Goal: Task Accomplishment & Management: Use online tool/utility

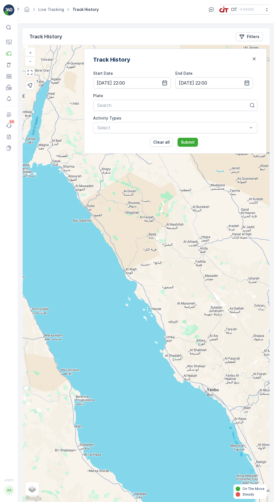
click at [45, 10] on link "Live Tracking" at bounding box center [51, 9] width 26 height 5
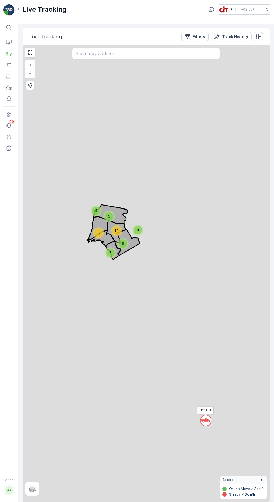
click at [196, 36] on p "Filters" at bounding box center [199, 37] width 13 height 6
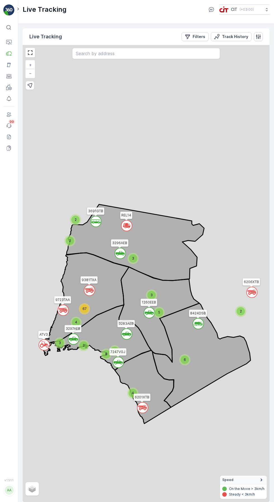
click at [203, 37] on p "Filters" at bounding box center [199, 37] width 13 height 6
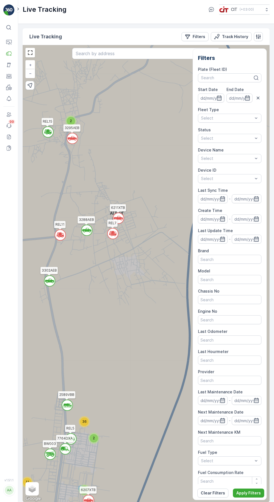
click at [154, 324] on icon at bounding box center [145, 313] width 296 height 646
click at [197, 39] on button "Filters" at bounding box center [195, 36] width 27 height 9
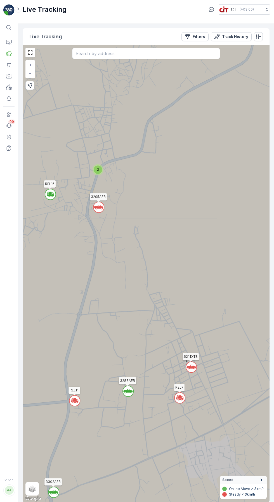
click at [97, 170] on span "2" at bounding box center [98, 169] width 2 height 4
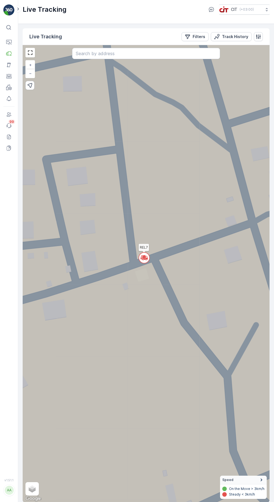
click at [0, 0] on input "Terrain" at bounding box center [0, 0] width 0 height 0
click at [43, 493] on label "Hybrid" at bounding box center [38, 490] width 20 height 5
click at [31, 492] on input "Hybrid" at bounding box center [30, 491] width 4 height 4
radio input "true"
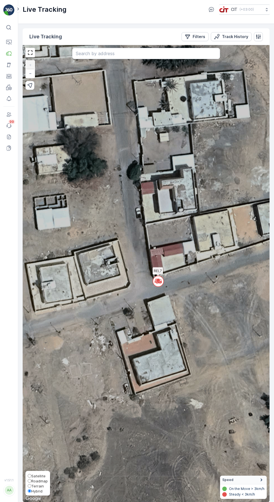
click at [162, 277] on circle at bounding box center [158, 281] width 11 height 11
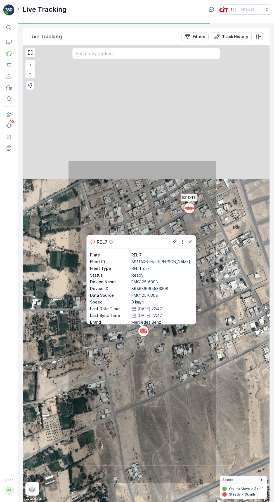
click at [164, 392] on icon at bounding box center [142, 321] width 148 height 323
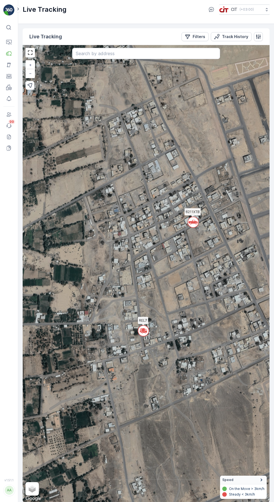
scroll to position [4, 0]
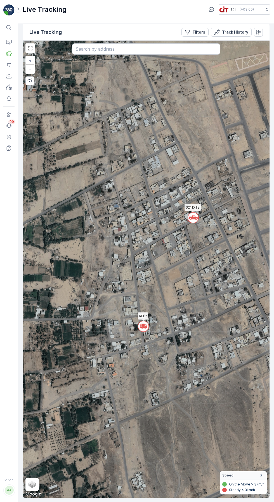
click at [0, 0] on span "Terrain" at bounding box center [0, 0] width 0 height 0
click at [48, 478] on label "Roadmap" at bounding box center [38, 475] width 20 height 5
click at [31, 478] on input "Roadmap" at bounding box center [30, 476] width 4 height 4
radio input "true"
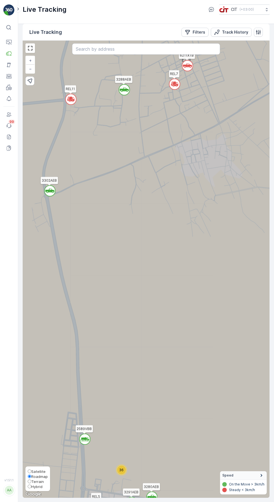
scroll to position [0, 0]
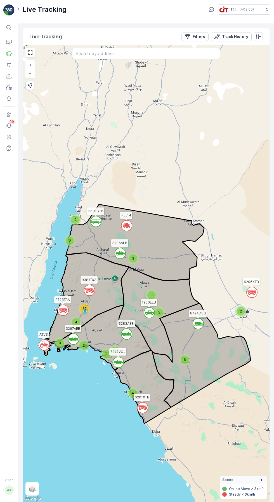
click at [79, 321] on div "4" at bounding box center [76, 322] width 8 height 8
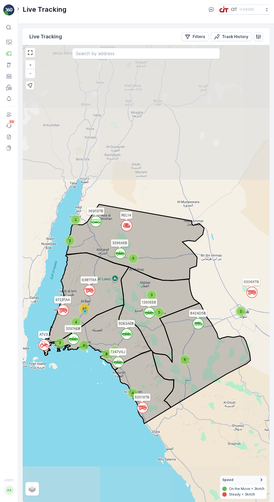
click at [90, 304] on icon at bounding box center [84, 300] width 89 height 95
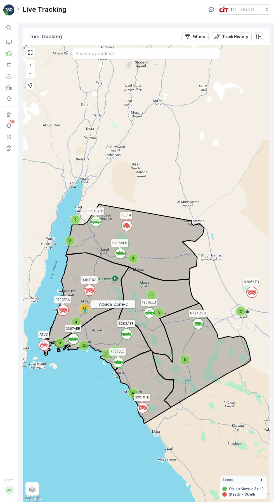
click at [95, 308] on icon at bounding box center [84, 300] width 89 height 95
click at [86, 309] on span "67" at bounding box center [85, 308] width 4 height 4
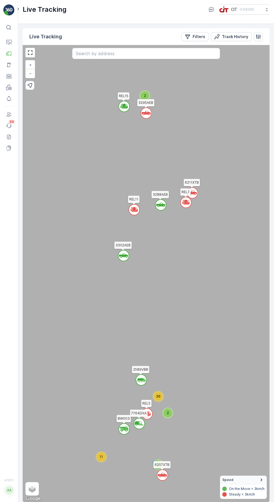
click at [91, 290] on icon at bounding box center [145, 313] width 296 height 646
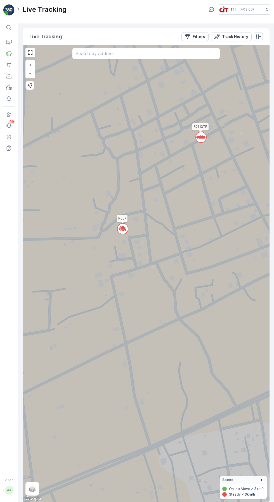
click at [0, 0] on label "Hybrid" at bounding box center [0, 0] width 0 height 0
click at [48, 493] on label "Hybrid" at bounding box center [38, 490] width 20 height 5
click at [31, 492] on input "Hybrid" at bounding box center [30, 491] width 4 height 4
radio input "true"
